Goal: Information Seeking & Learning: Learn about a topic

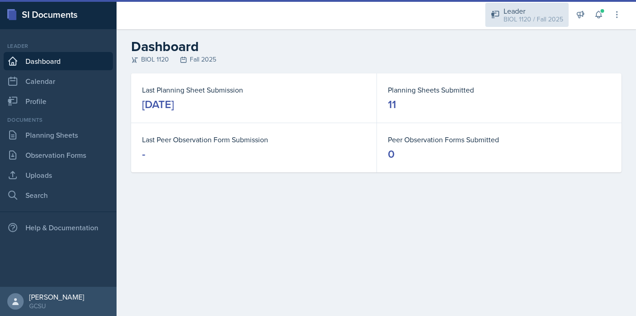
click at [517, 23] on div "BIOL 1120 / Fall 2025" at bounding box center [534, 20] width 60 height 10
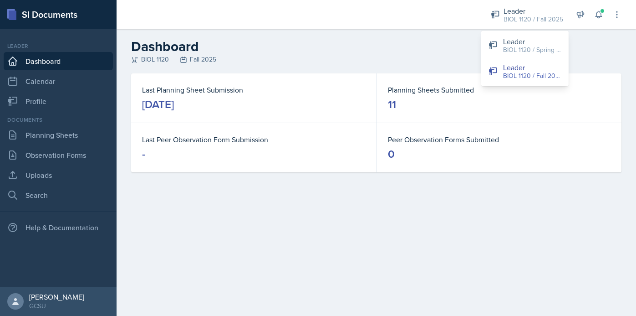
click at [428, 51] on h2 "Dashboard" at bounding box center [376, 46] width 490 height 16
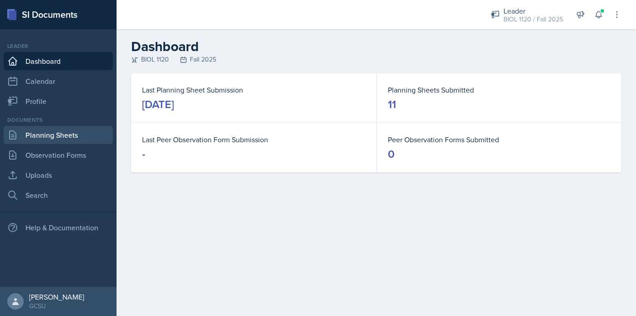
click at [66, 138] on link "Planning Sheets" at bounding box center [58, 135] width 109 height 18
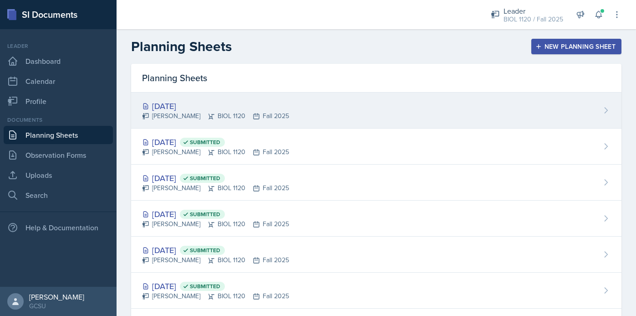
click at [302, 106] on div "[DATE] [PERSON_NAME] BIOL 1120 Fall 2025" at bounding box center [376, 110] width 490 height 36
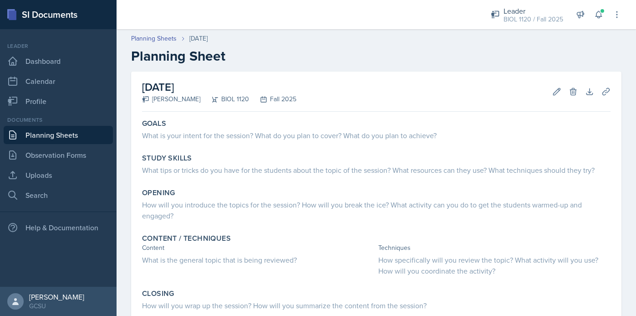
click at [71, 138] on link "Planning Sheets" at bounding box center [58, 135] width 109 height 18
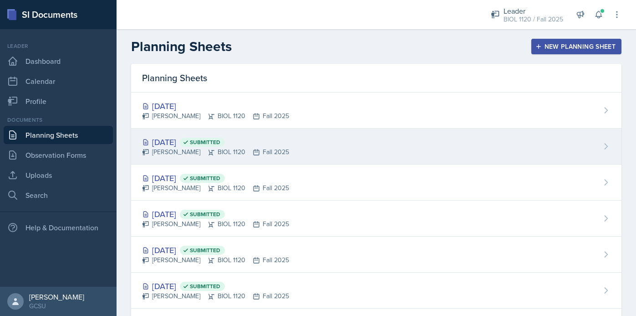
click at [267, 147] on div "[PERSON_NAME] BIOL 1120 Fall 2025" at bounding box center [215, 152] width 147 height 10
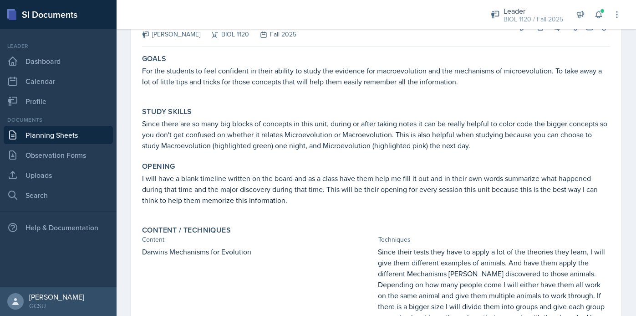
scroll to position [65, 0]
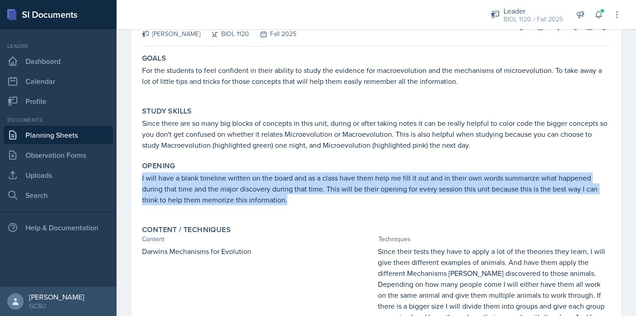
drag, startPoint x: 142, startPoint y: 180, endPoint x: 297, endPoint y: 201, distance: 156.7
click at [297, 201] on p "I will have a blank timeline written on the board and as a class have them help…" at bounding box center [376, 188] width 469 height 33
copy p "I will have a blank timeline written on the board and as a class have them help…"
click at [89, 129] on link "Planning Sheets" at bounding box center [58, 135] width 109 height 18
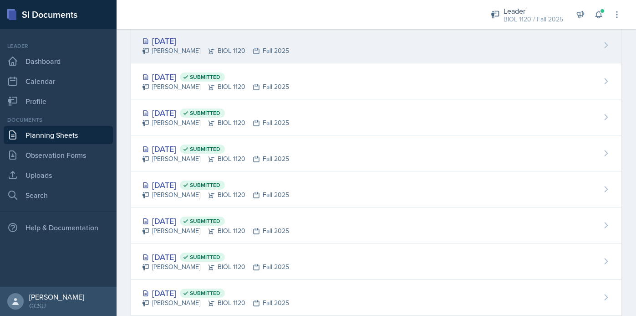
click at [259, 55] on div "[PERSON_NAME] BIOL 1120 Fall 2025" at bounding box center [215, 51] width 147 height 10
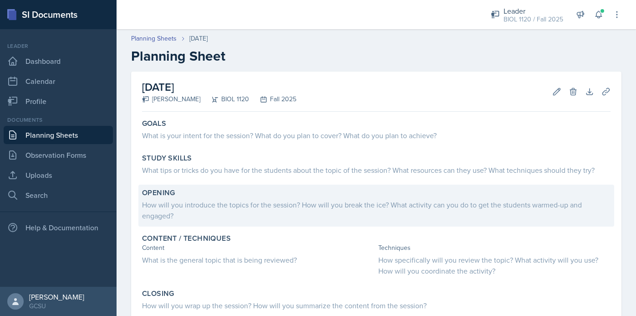
click at [275, 211] on div "How will you introduce the topics for the session? How will you break the ice? …" at bounding box center [376, 210] width 469 height 22
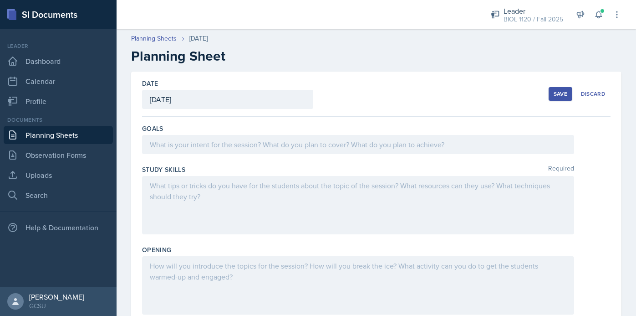
click at [207, 275] on div at bounding box center [358, 285] width 432 height 58
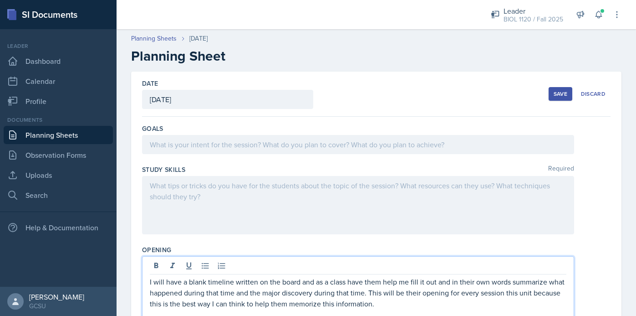
click at [235, 143] on div at bounding box center [358, 144] width 432 height 19
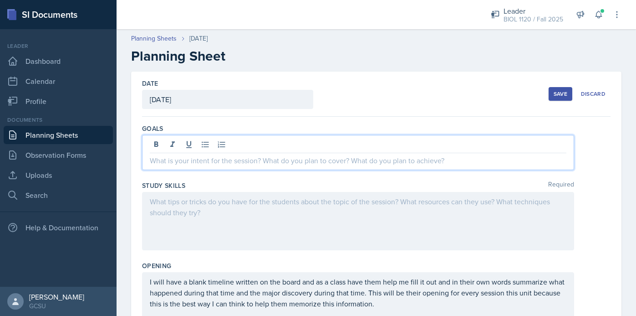
click at [69, 136] on link "Planning Sheets" at bounding box center [58, 135] width 109 height 18
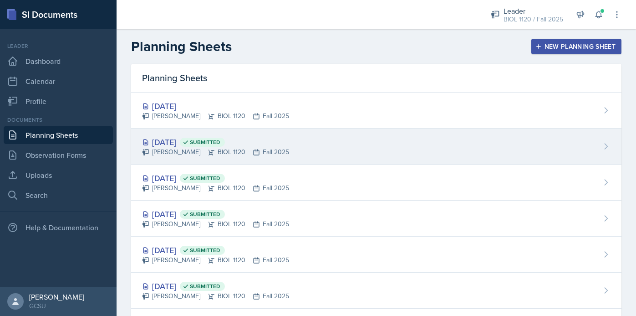
click at [263, 137] on div "[DATE] Submitted" at bounding box center [215, 142] width 147 height 12
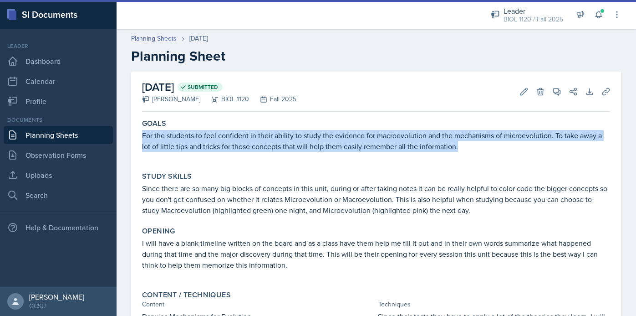
drag, startPoint x: 143, startPoint y: 137, endPoint x: 450, endPoint y: 148, distance: 308.0
click at [450, 148] on p "For the students to feel confident in their ability to study the evidence for m…" at bounding box center [376, 141] width 469 height 22
copy p "For the students to feel confident in their ability to study the evidence for m…"
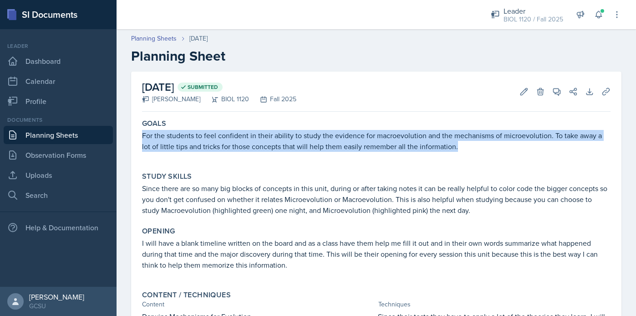
click at [62, 137] on link "Planning Sheets" at bounding box center [58, 135] width 109 height 18
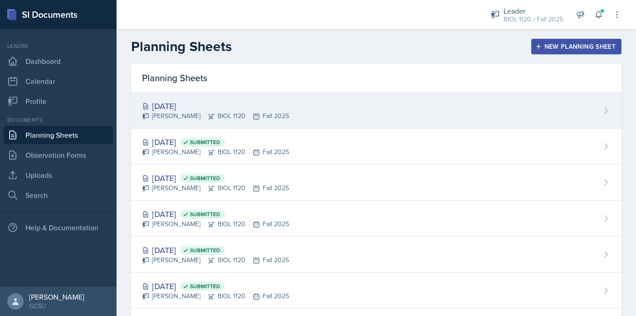
click at [220, 106] on div "[DATE]" at bounding box center [215, 106] width 147 height 12
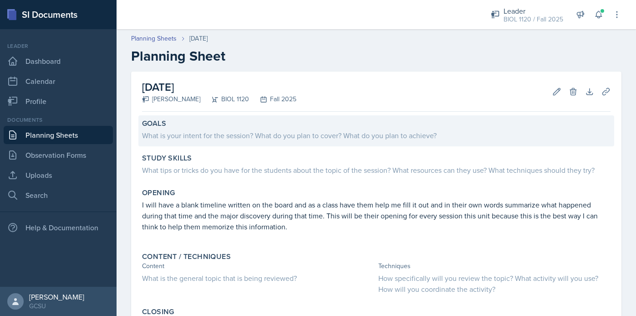
click at [216, 133] on div "What is your intent for the session? What do you plan to cover? What do you pla…" at bounding box center [376, 135] width 469 height 11
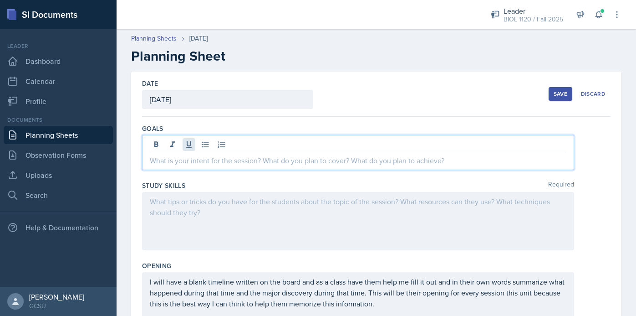
click at [191, 146] on div at bounding box center [358, 152] width 432 height 35
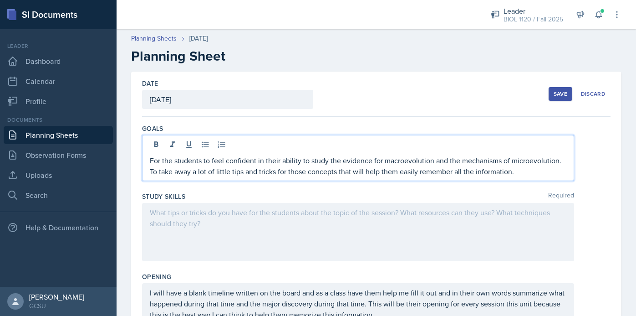
click at [204, 206] on div at bounding box center [358, 232] width 432 height 58
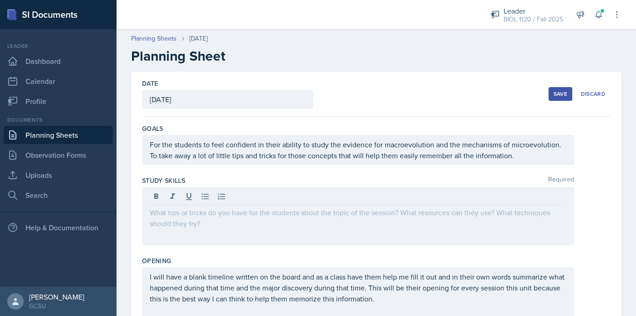
click at [55, 136] on link "Planning Sheets" at bounding box center [58, 135] width 109 height 18
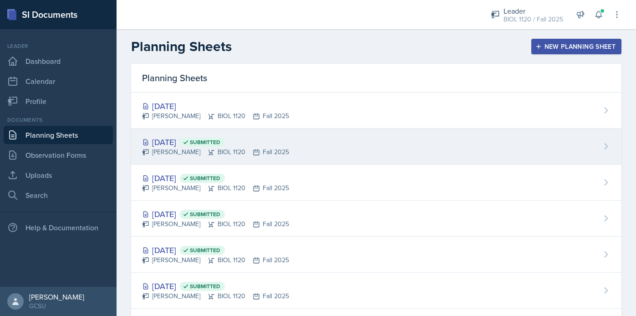
click at [264, 153] on div "[PERSON_NAME] BIOL 1120 Fall 2025" at bounding box center [215, 152] width 147 height 10
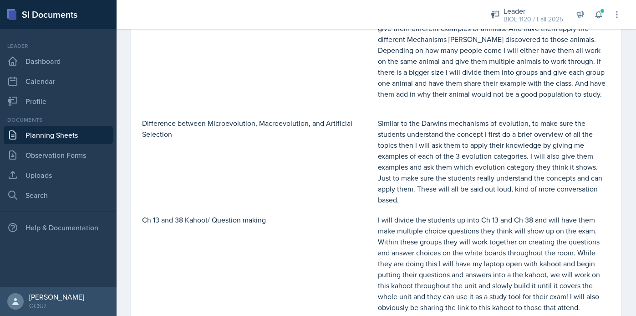
scroll to position [301, 0]
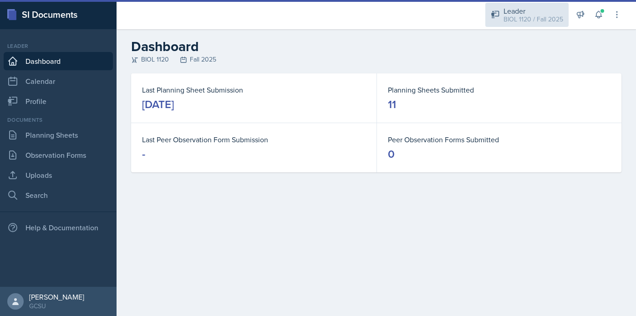
click at [536, 19] on div "BIOL 1120 / Fall 2025" at bounding box center [534, 20] width 60 height 10
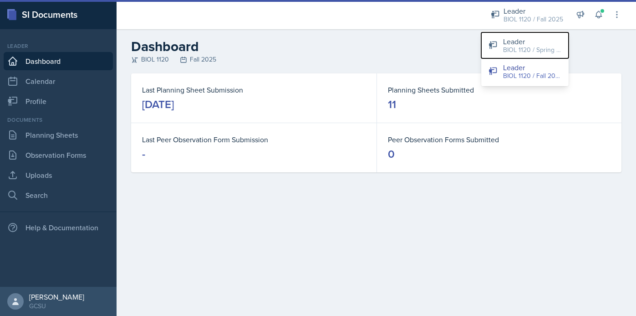
click at [525, 46] on div "BIOL 1120 / Spring 2025" at bounding box center [532, 50] width 58 height 10
